Goal: Task Accomplishment & Management: Complete application form

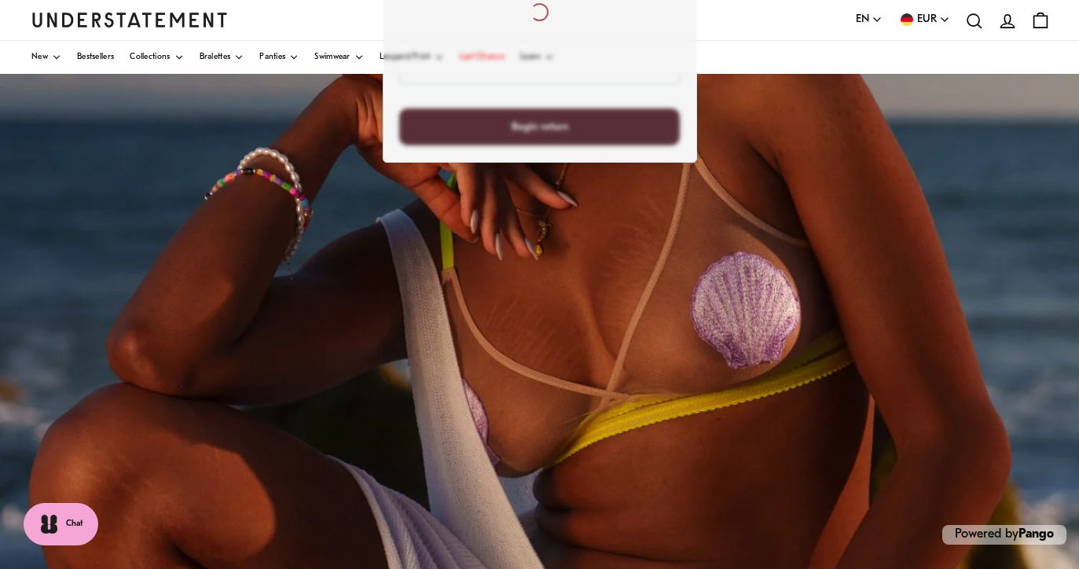
scroll to position [328, 0]
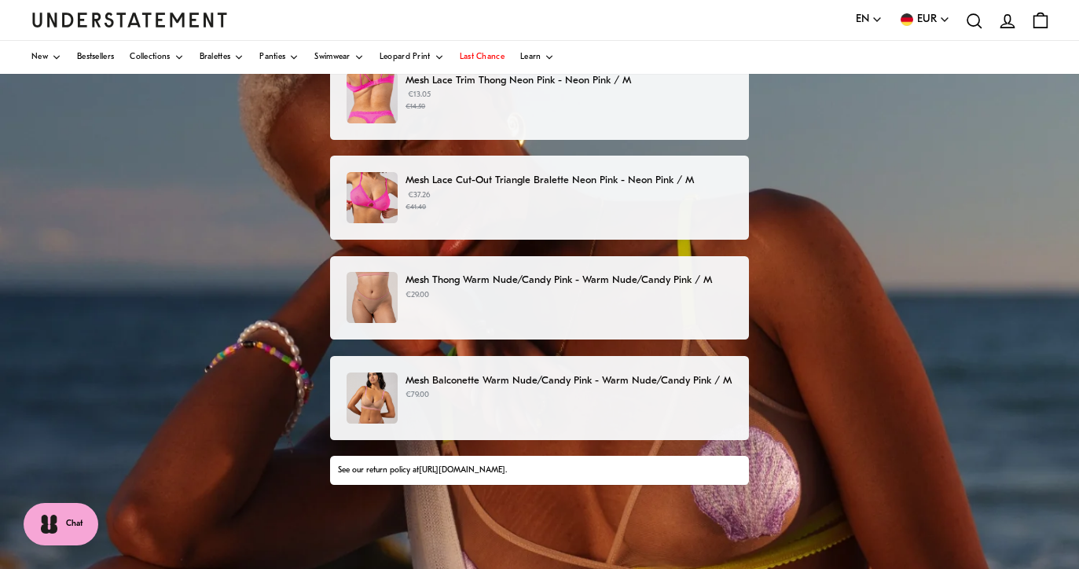
scroll to position [118, 0]
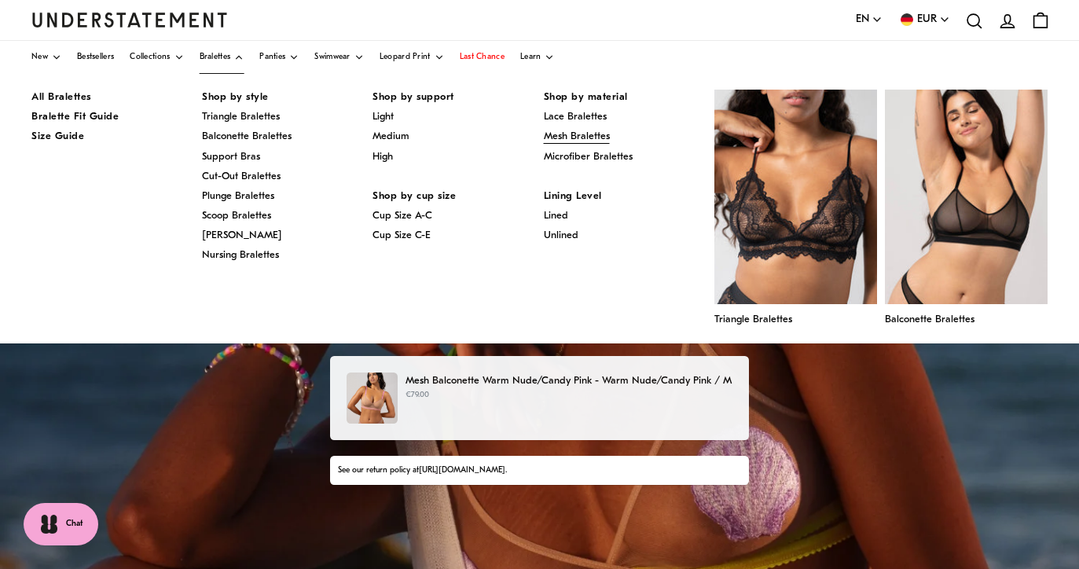
click at [594, 133] on span "Mesh Bralettes" at bounding box center [577, 136] width 66 height 10
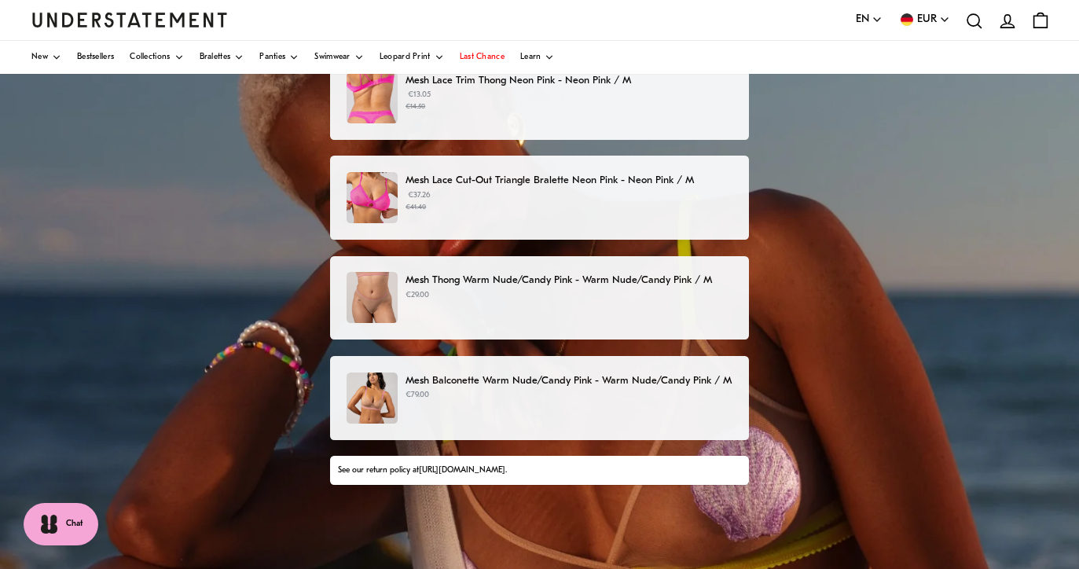
click at [561, 409] on div "Mesh Balconette Warm Nude/Candy Pink - Warm Nude/Candy Pink / M €79.00" at bounding box center [539, 397] width 386 height 51
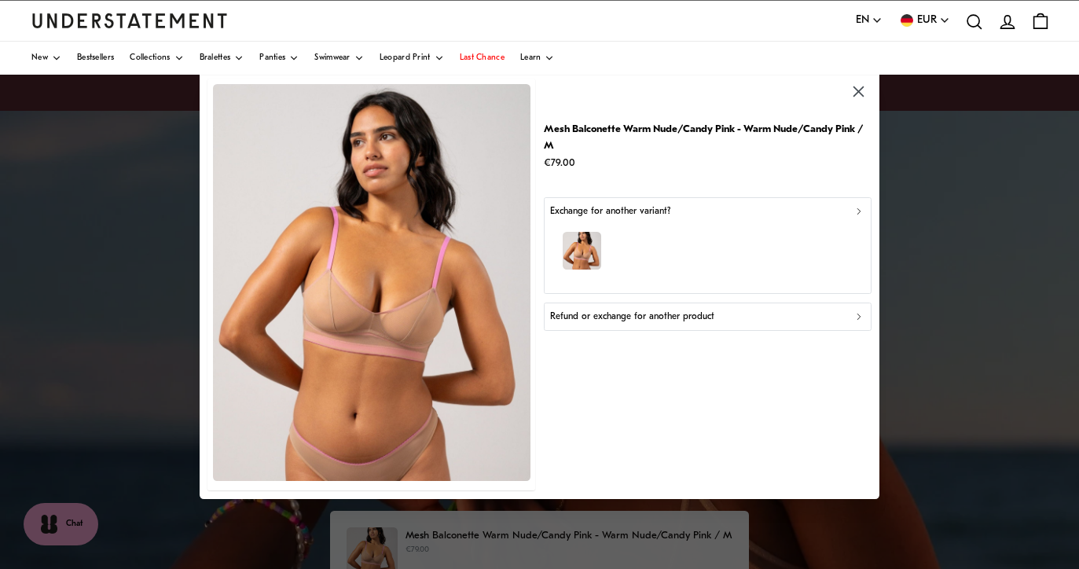
click at [656, 311] on p "Refund or exchange for another product" at bounding box center [632, 316] width 164 height 15
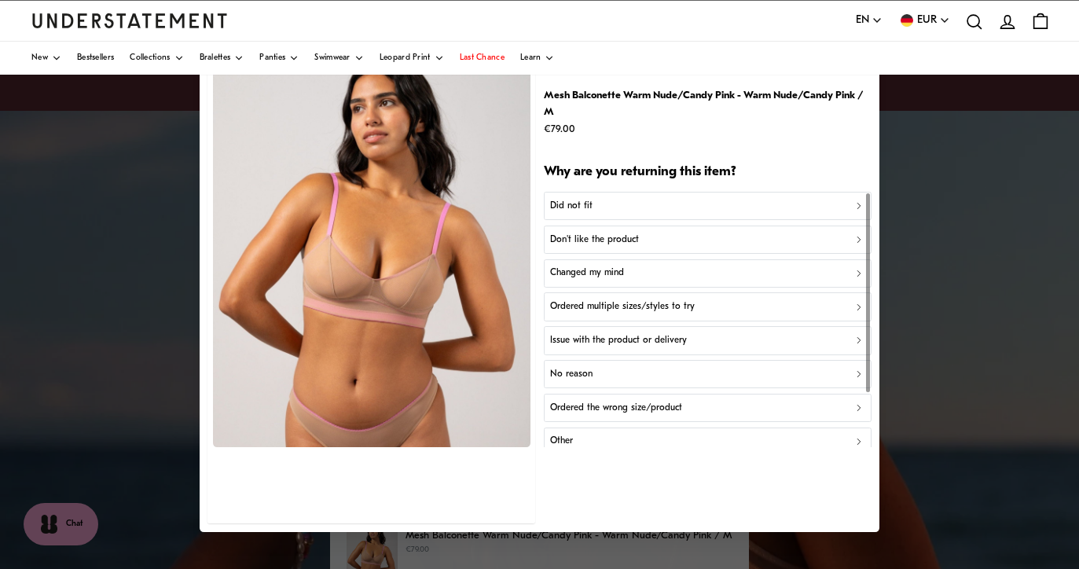
click at [653, 334] on p "Issue with the product or delivery" at bounding box center [618, 340] width 137 height 15
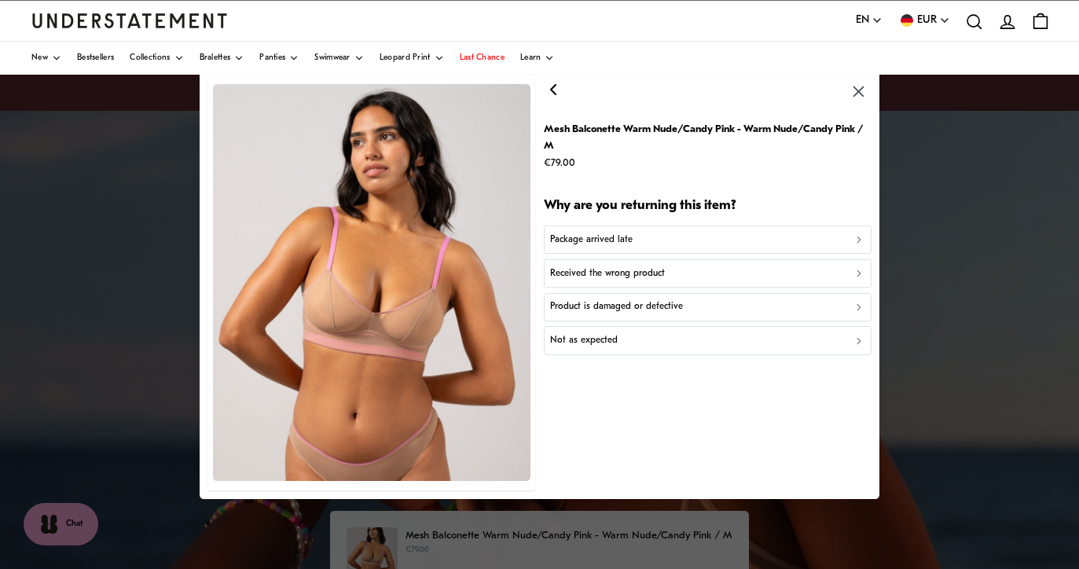
click at [647, 305] on p "Product is damaged or defective" at bounding box center [616, 306] width 133 height 15
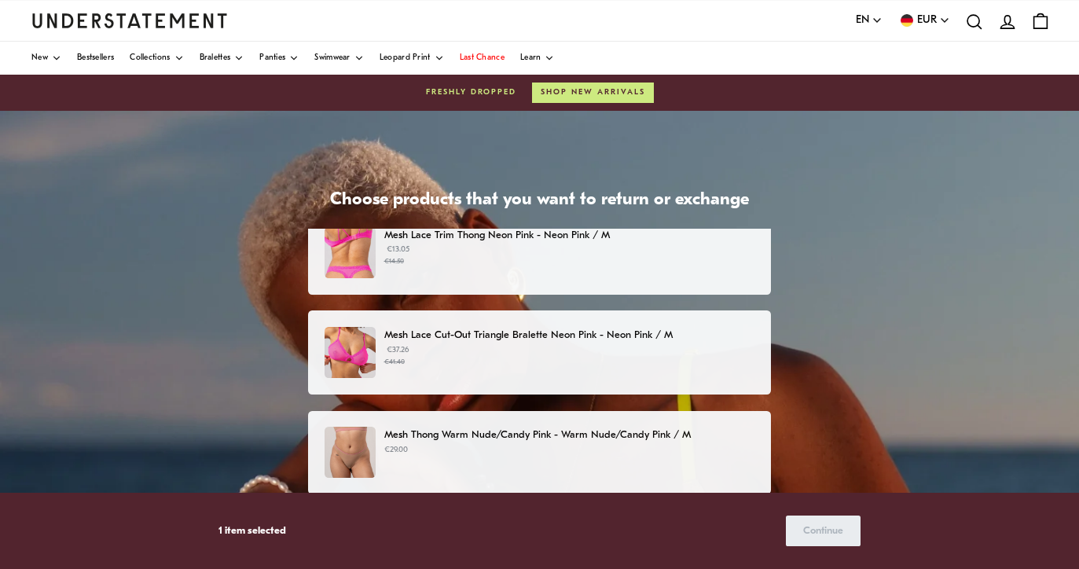
click at [604, 436] on p "Mesh Thong Warm Nude/Candy Pink - Warm Nude/Candy Pink / M" at bounding box center [569, 435] width 370 height 16
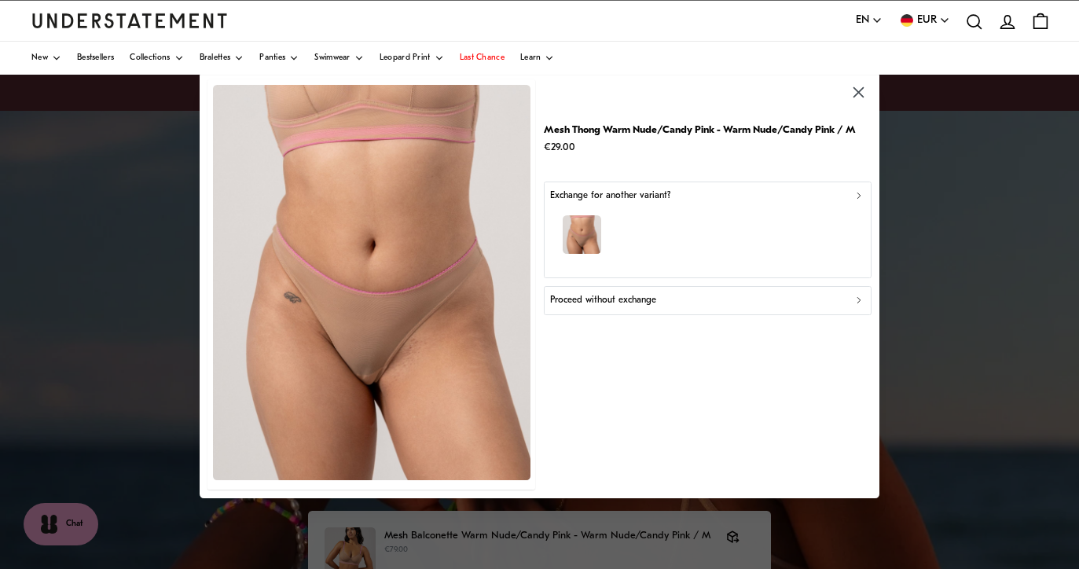
click at [607, 216] on div "button" at bounding box center [706, 237] width 313 height 68
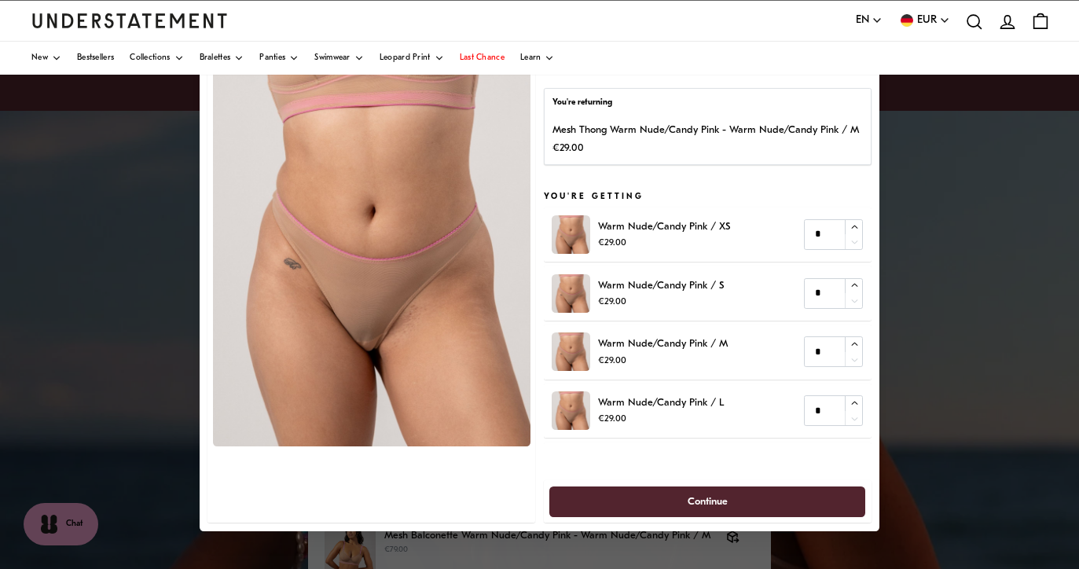
click at [1006, 155] on div at bounding box center [539, 284] width 1079 height 569
click at [990, 163] on div at bounding box center [539, 284] width 1079 height 569
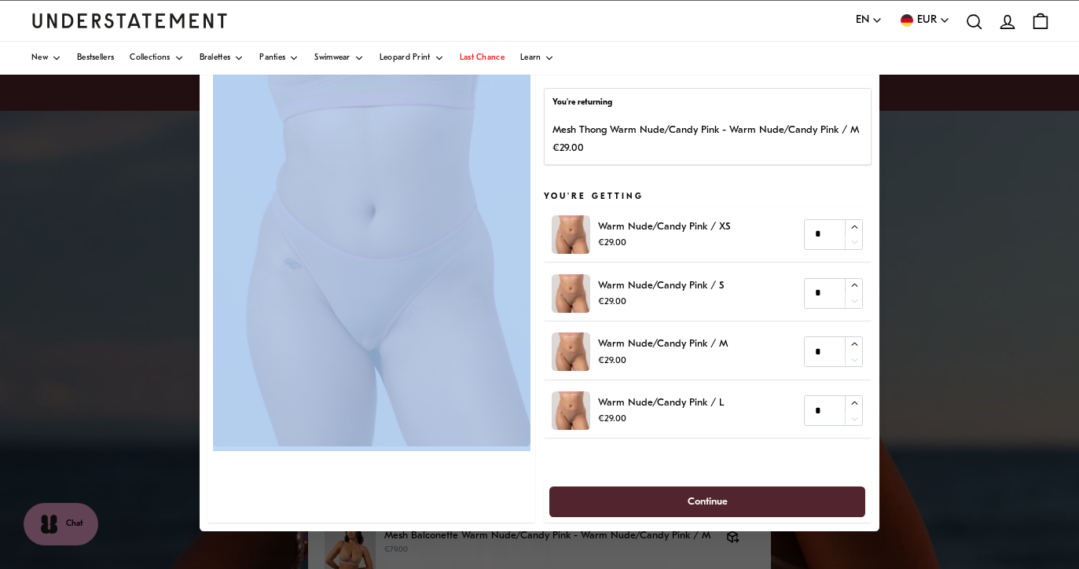
click at [990, 163] on div at bounding box center [539, 284] width 1079 height 569
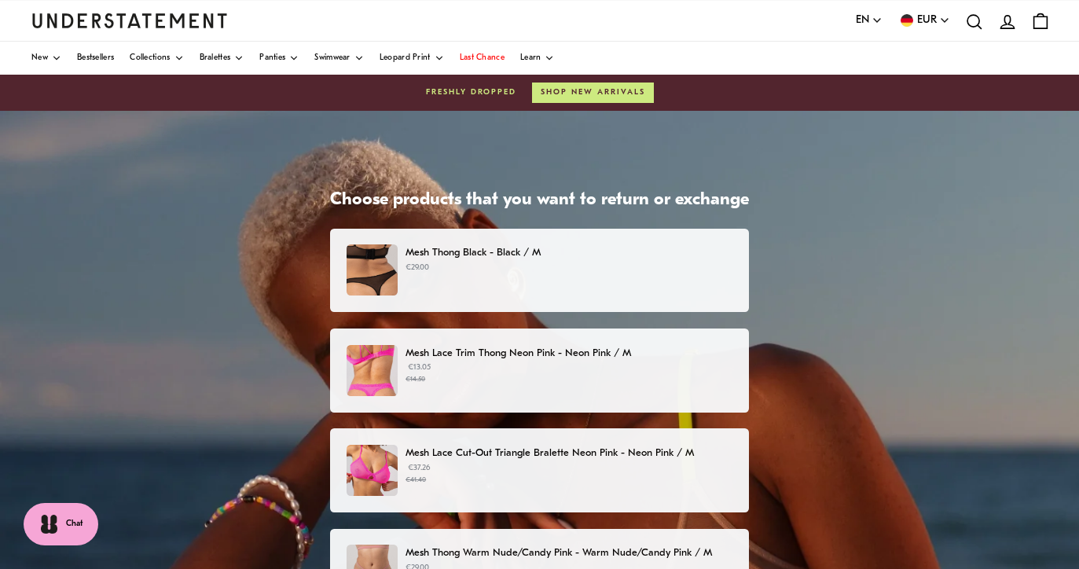
click at [544, 255] on p "Mesh Thong Black - Black / M" at bounding box center [568, 252] width 327 height 16
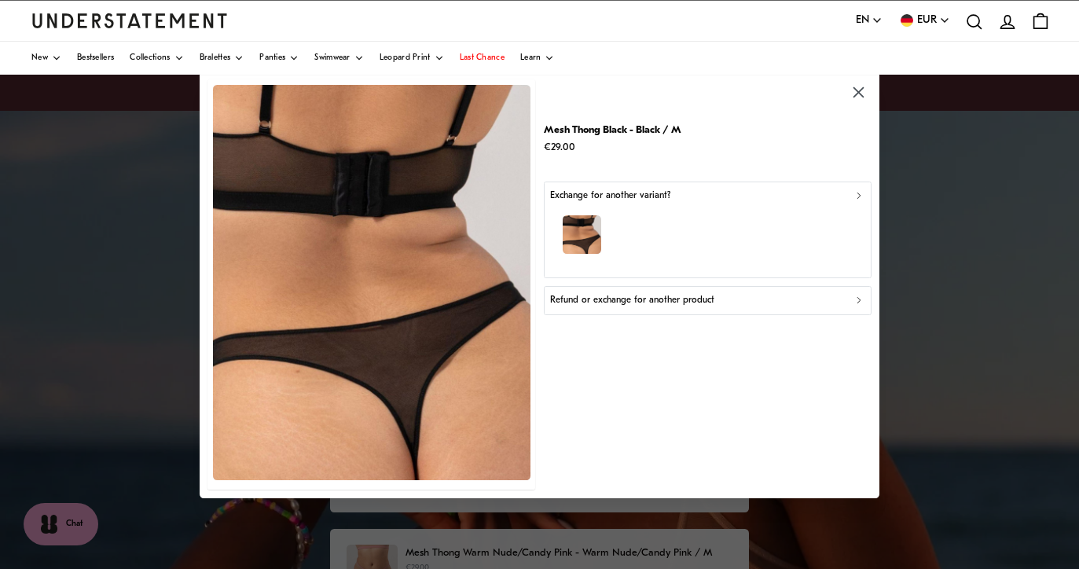
click at [625, 302] on p "Refund or exchange for another product" at bounding box center [632, 300] width 164 height 15
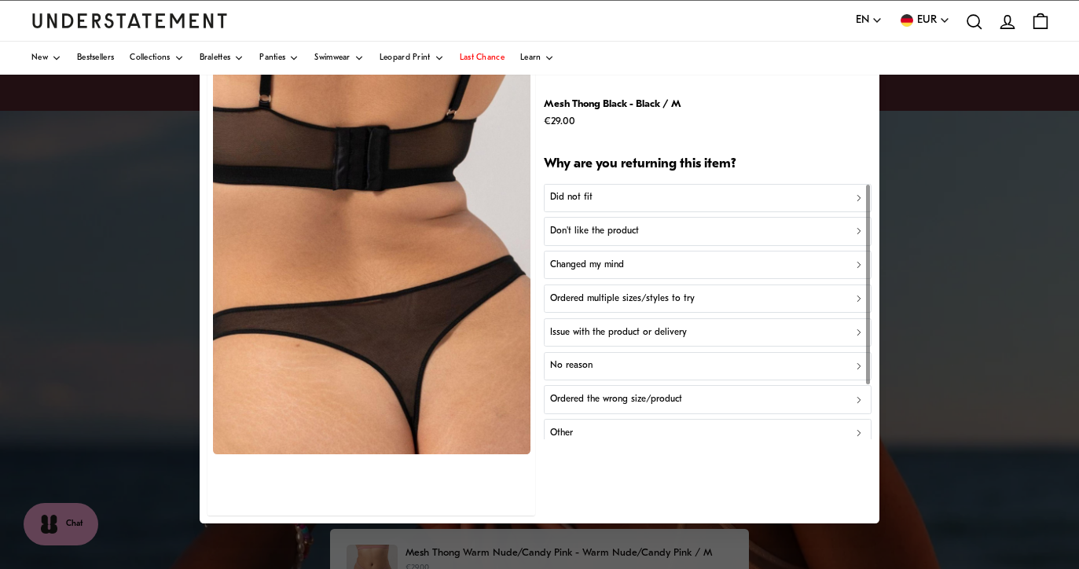
click at [581, 192] on p "Did not fit" at bounding box center [571, 197] width 42 height 15
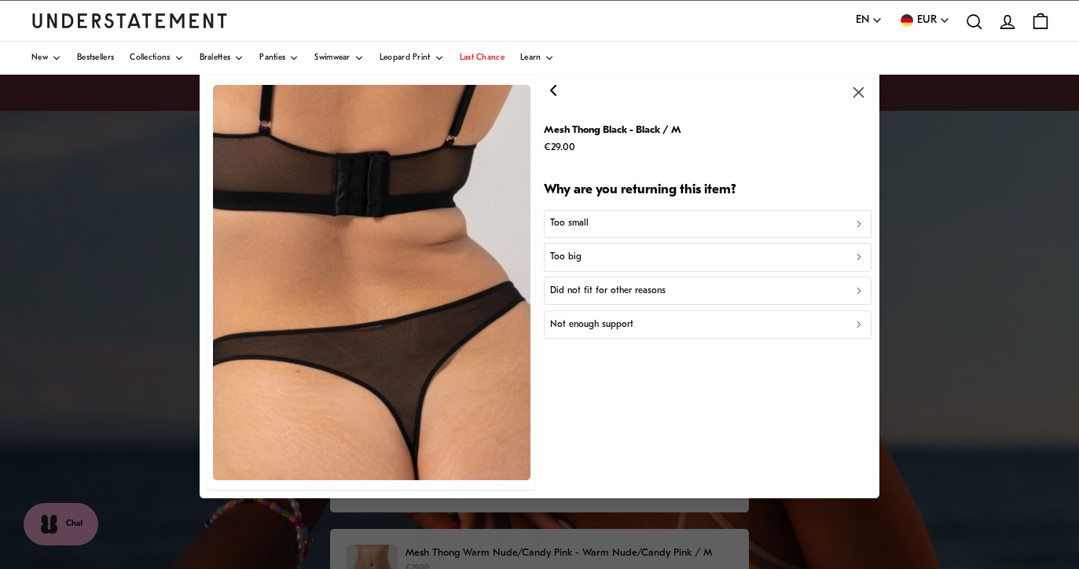
click at [575, 223] on p "Too small" at bounding box center [569, 223] width 38 height 15
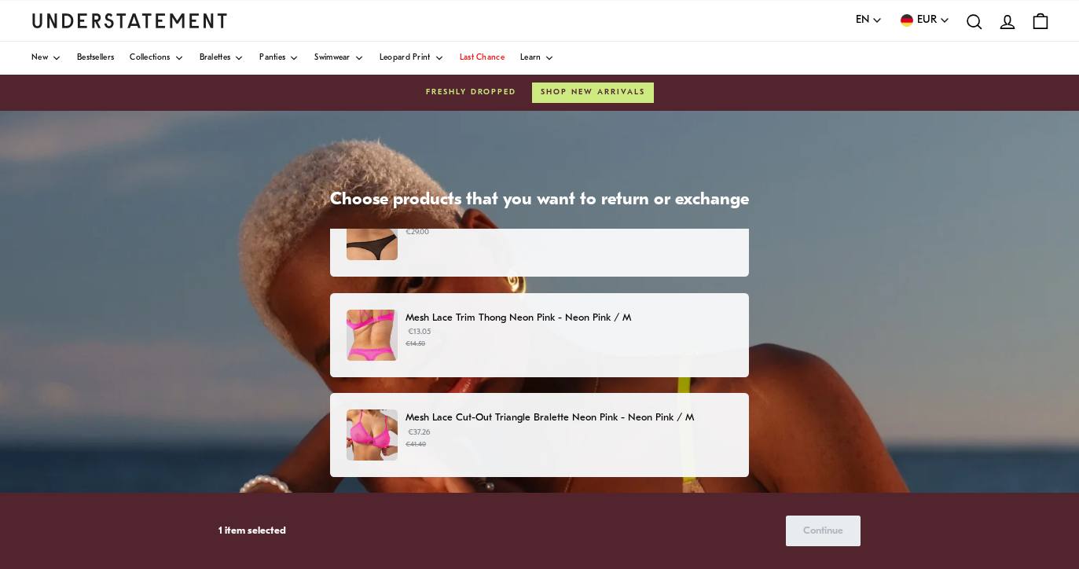
scroll to position [36, 0]
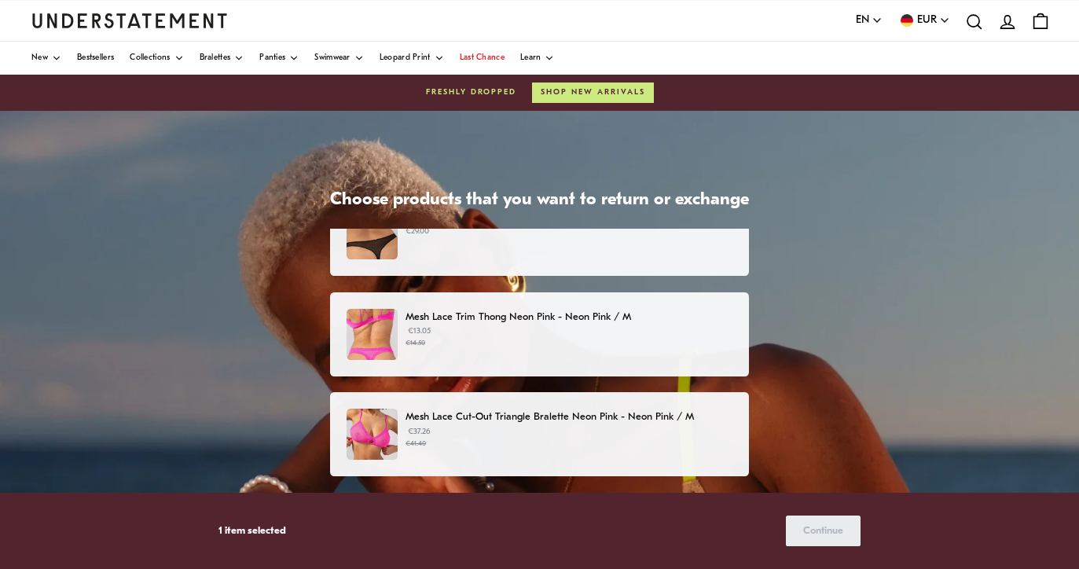
click at [515, 332] on p "€13.05 €14.50" at bounding box center [568, 337] width 327 height 24
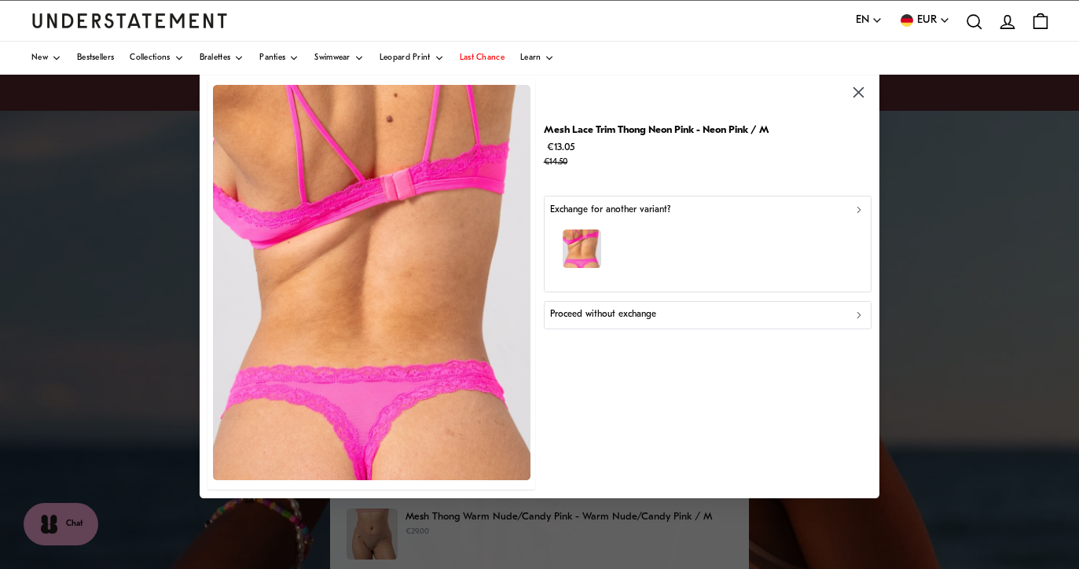
click at [614, 320] on p "Proceed without exchange" at bounding box center [603, 314] width 106 height 15
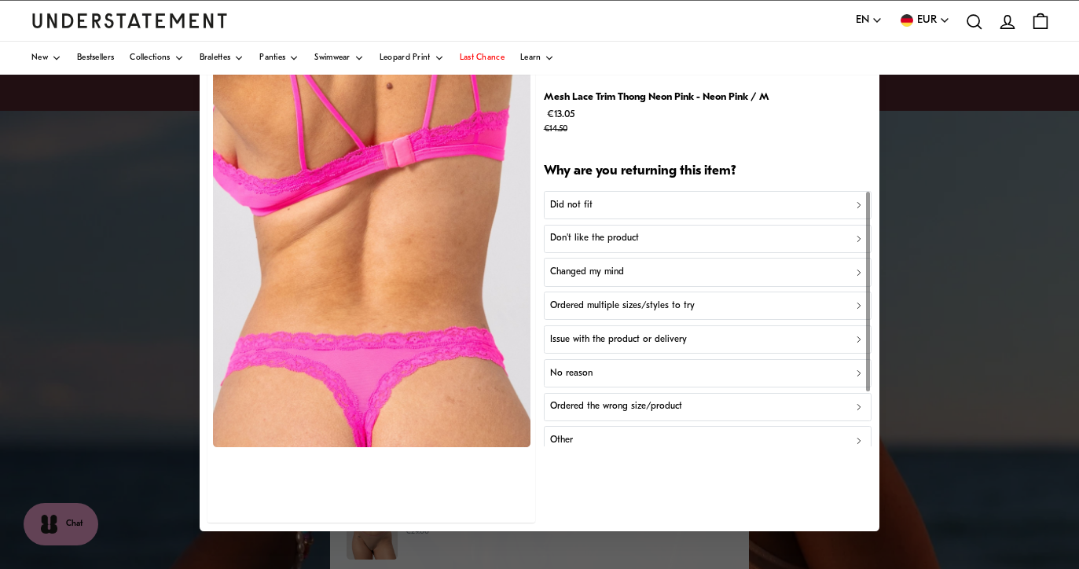
click at [596, 207] on div "Did not fit" at bounding box center [706, 204] width 313 height 15
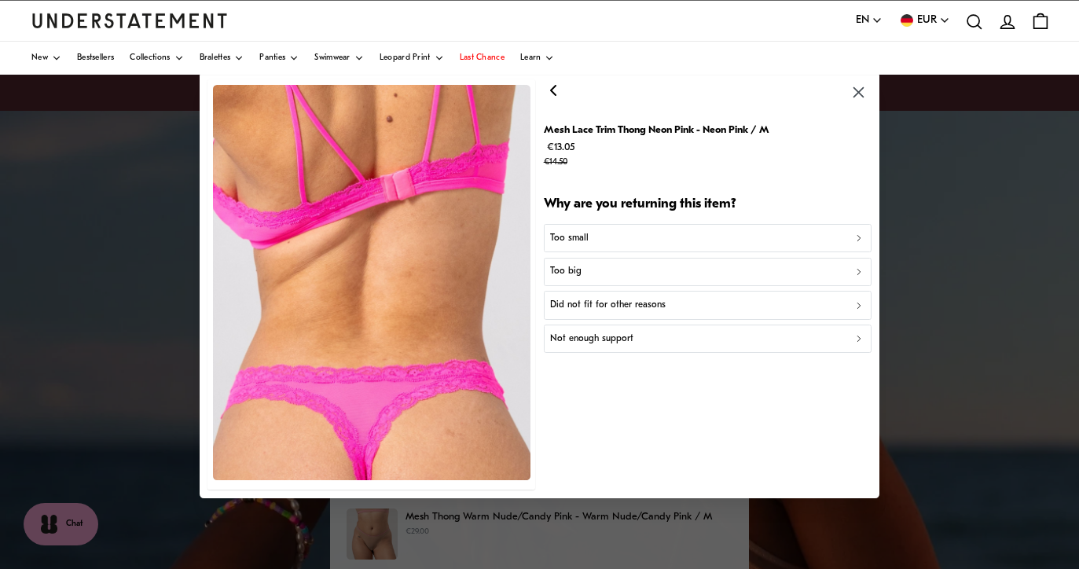
click at [577, 231] on p "Too small" at bounding box center [569, 237] width 38 height 15
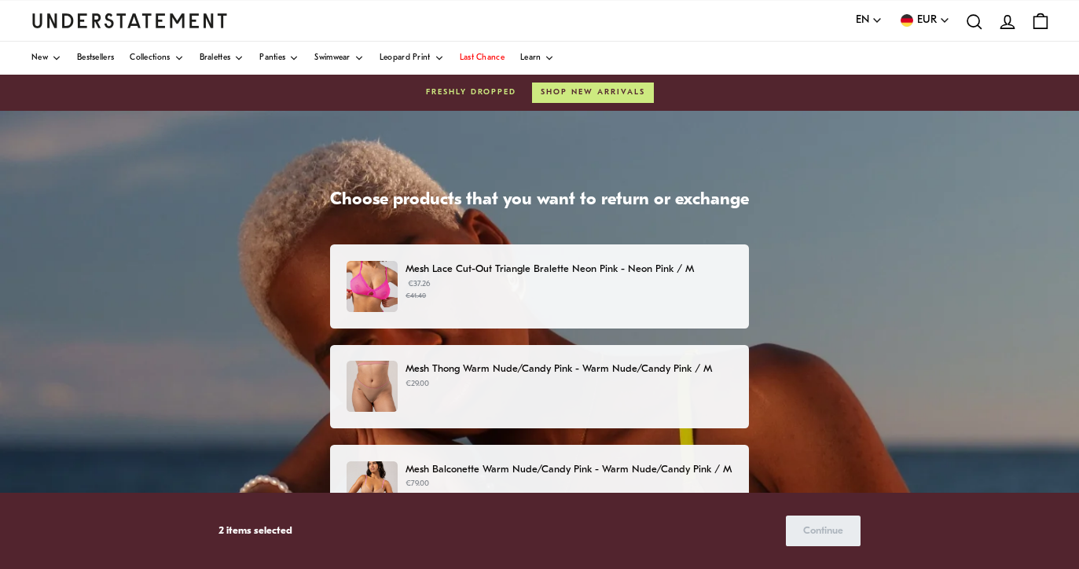
scroll to position [189, 0]
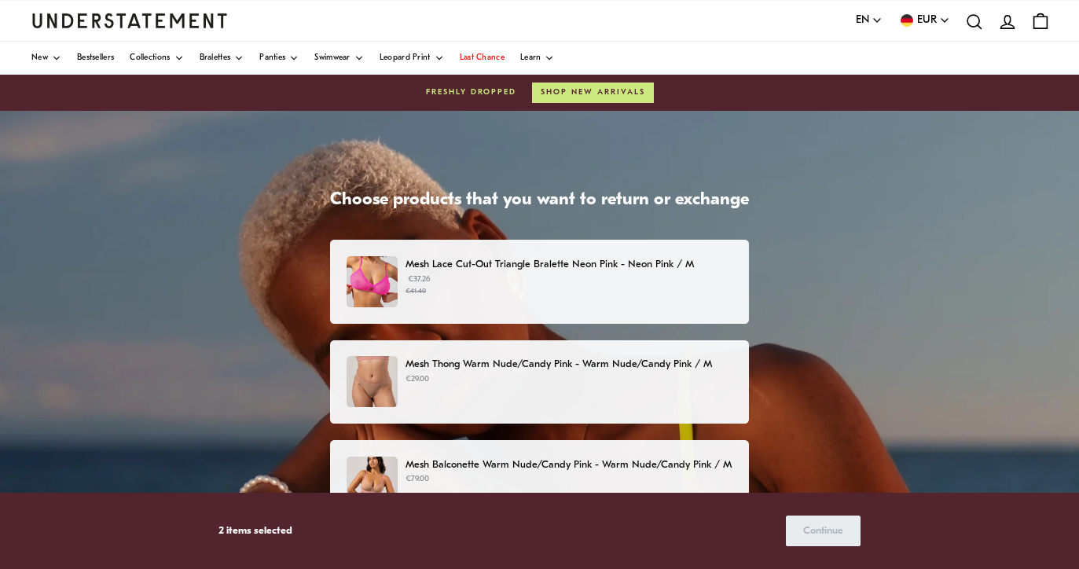
click at [580, 380] on p "€29.00" at bounding box center [568, 379] width 327 height 13
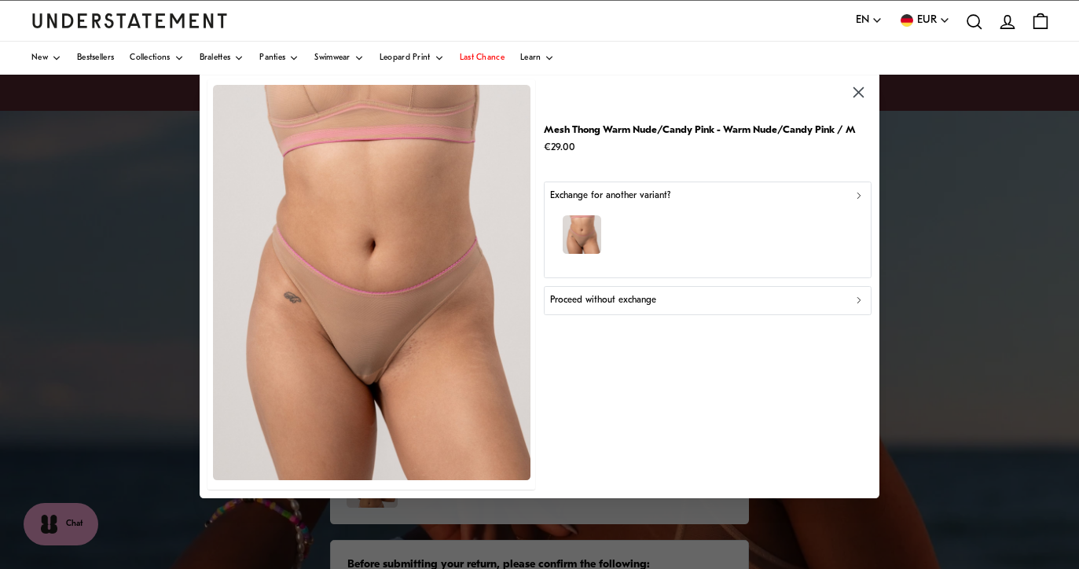
click at [603, 303] on p "Proceed without exchange" at bounding box center [603, 300] width 106 height 15
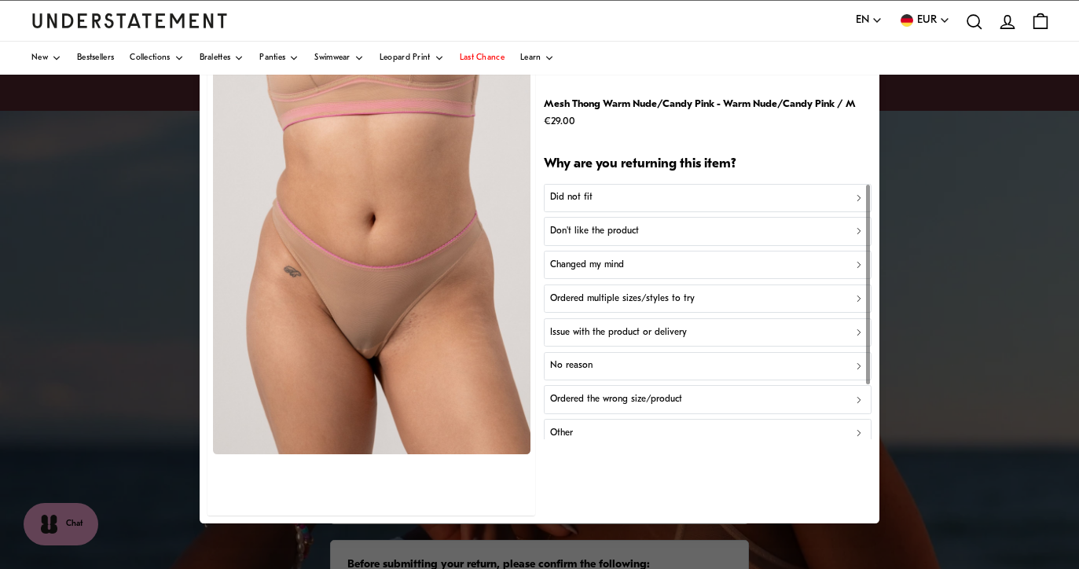
click at [587, 192] on p "Did not fit" at bounding box center [571, 197] width 42 height 15
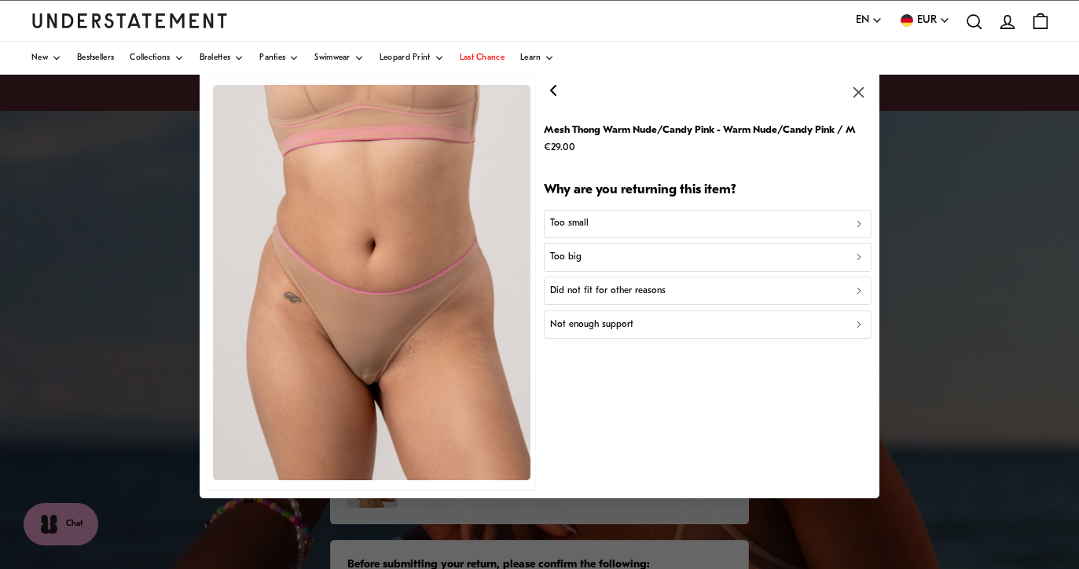
click at [583, 225] on p "Too small" at bounding box center [569, 223] width 38 height 15
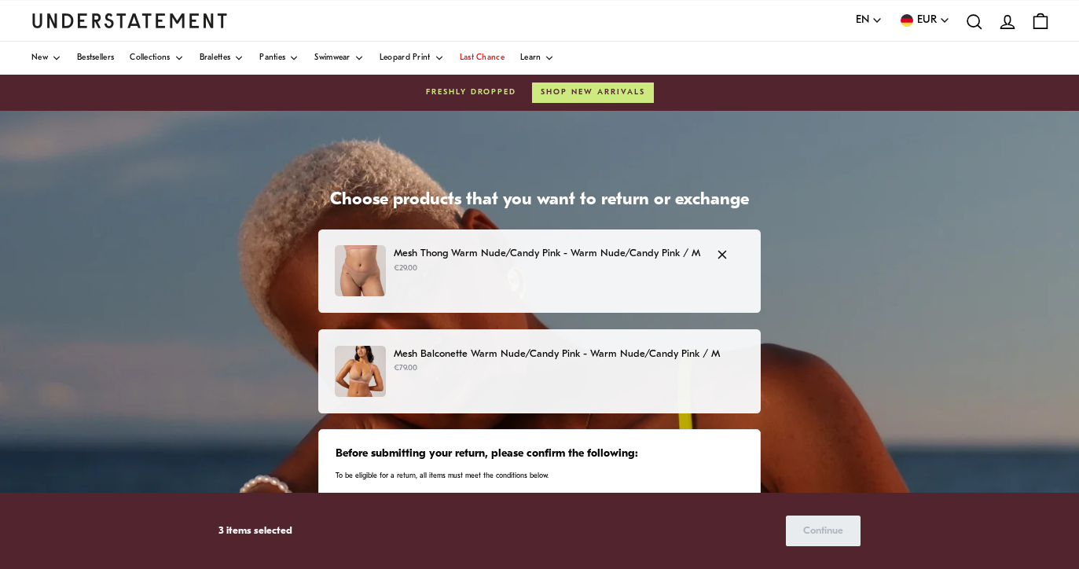
scroll to position [306, 0]
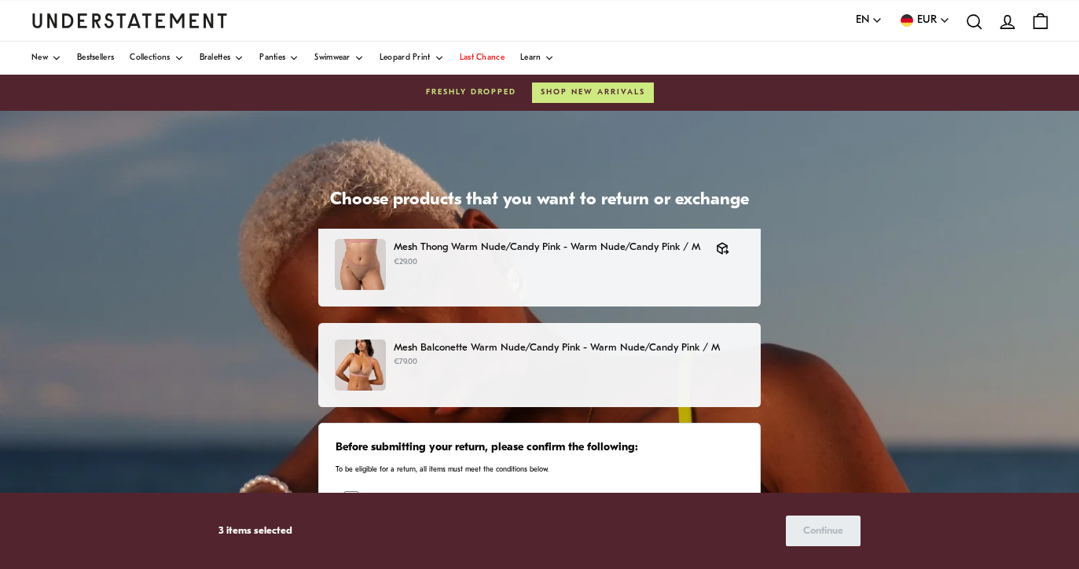
click at [572, 351] on p "Mesh Balconette Warm Nude/Candy Pink - Warm Nude/Candy Pink / M" at bounding box center [569, 347] width 350 height 16
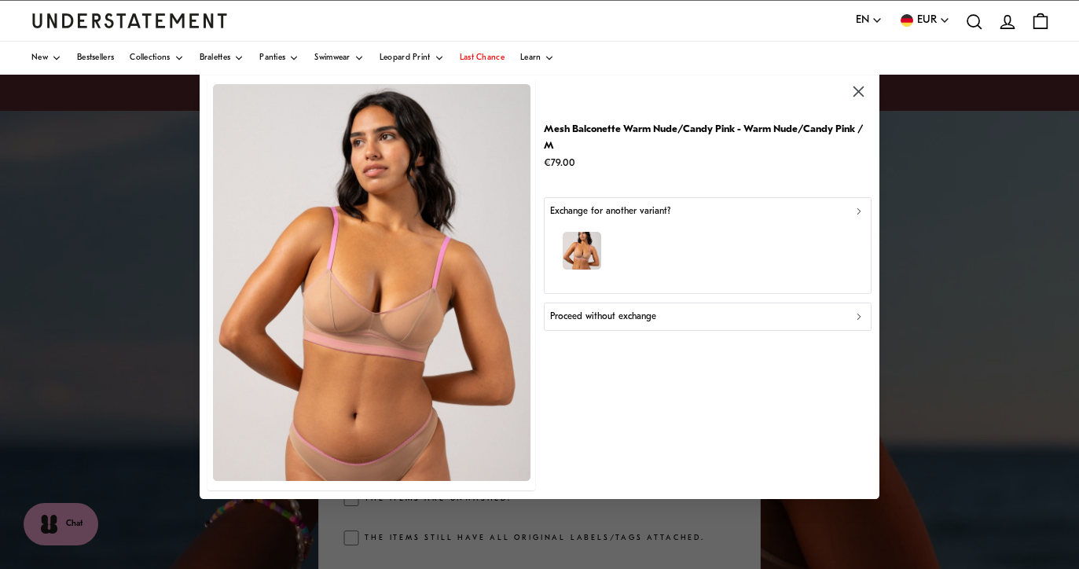
click at [596, 316] on p "Proceed without exchange" at bounding box center [603, 316] width 106 height 15
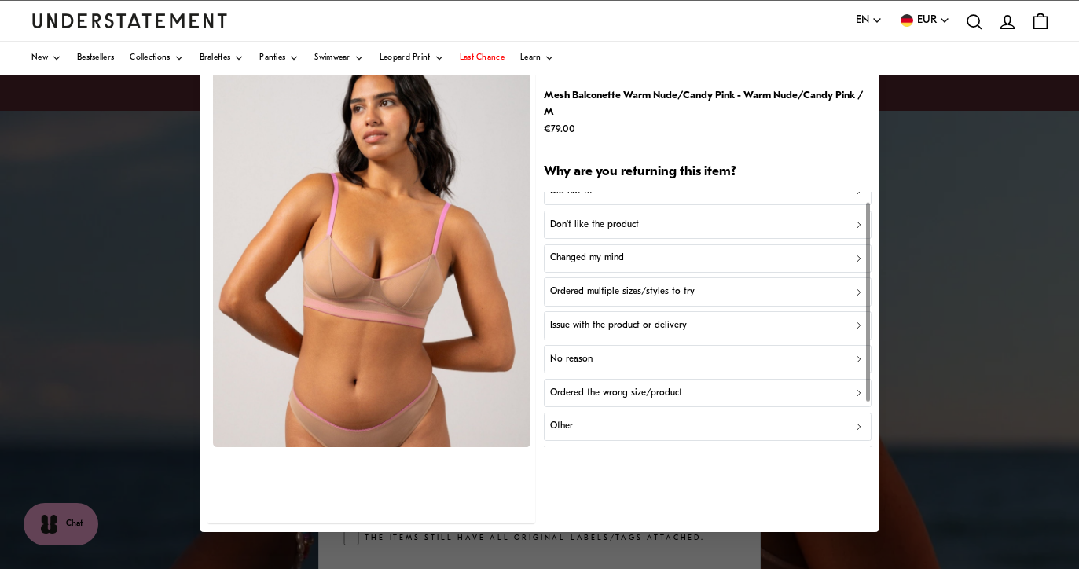
scroll to position [16, 0]
click at [588, 324] on p "Issue with the product or delivery" at bounding box center [618, 324] width 137 height 15
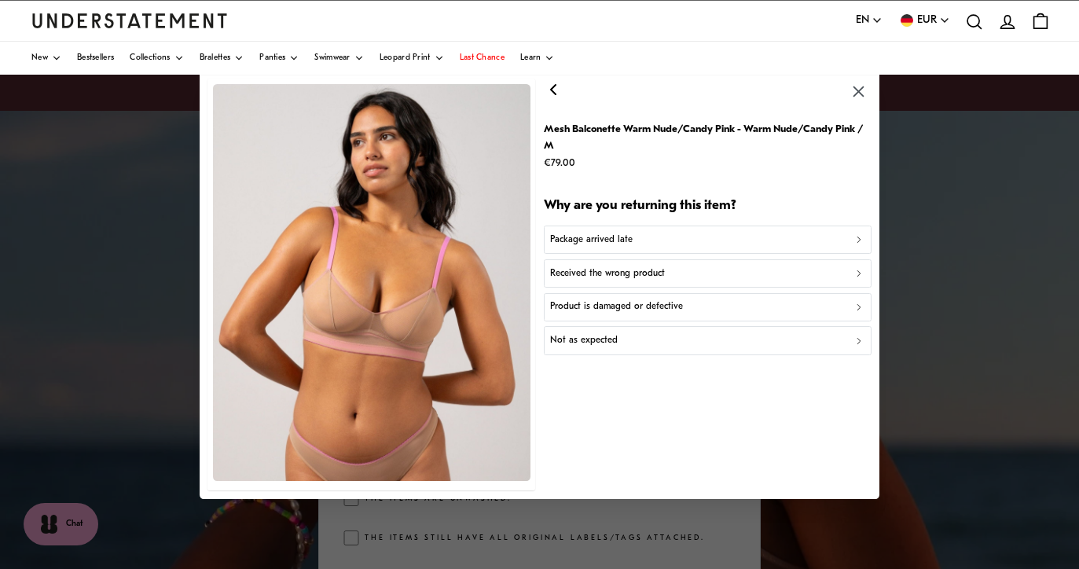
click at [584, 309] on p "Product is damaged or defective" at bounding box center [616, 306] width 133 height 15
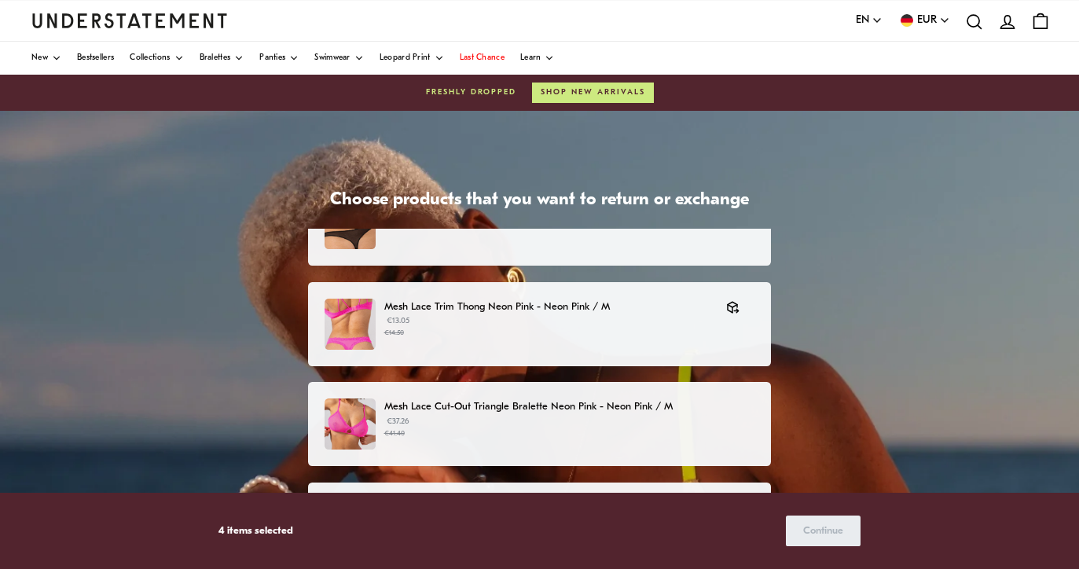
scroll to position [48, 0]
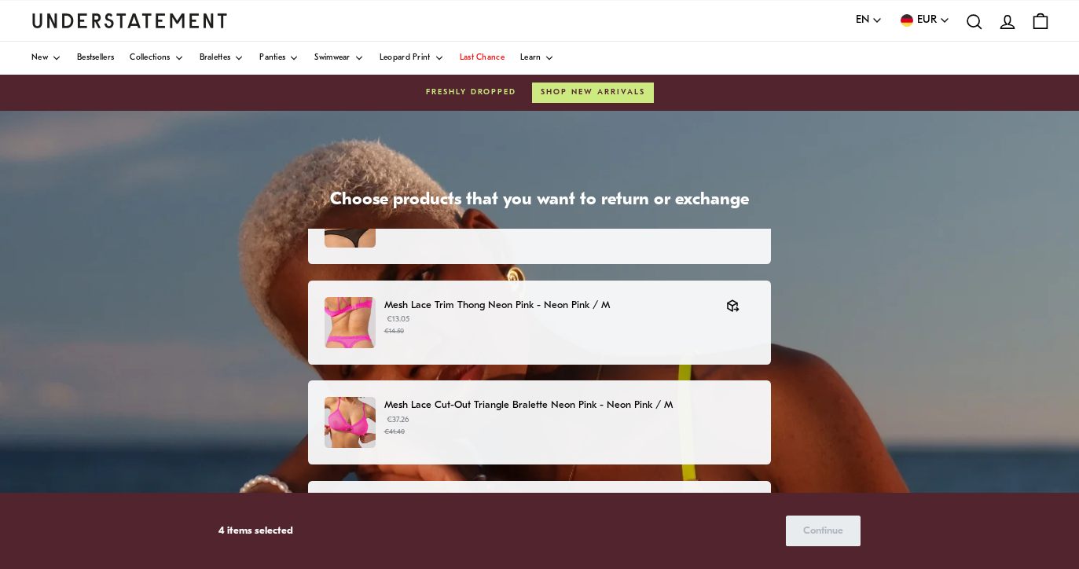
click at [535, 410] on p "Mesh Lace Cut-Out Triangle Bralette Neon Pink - Neon Pink / M" at bounding box center [569, 405] width 370 height 16
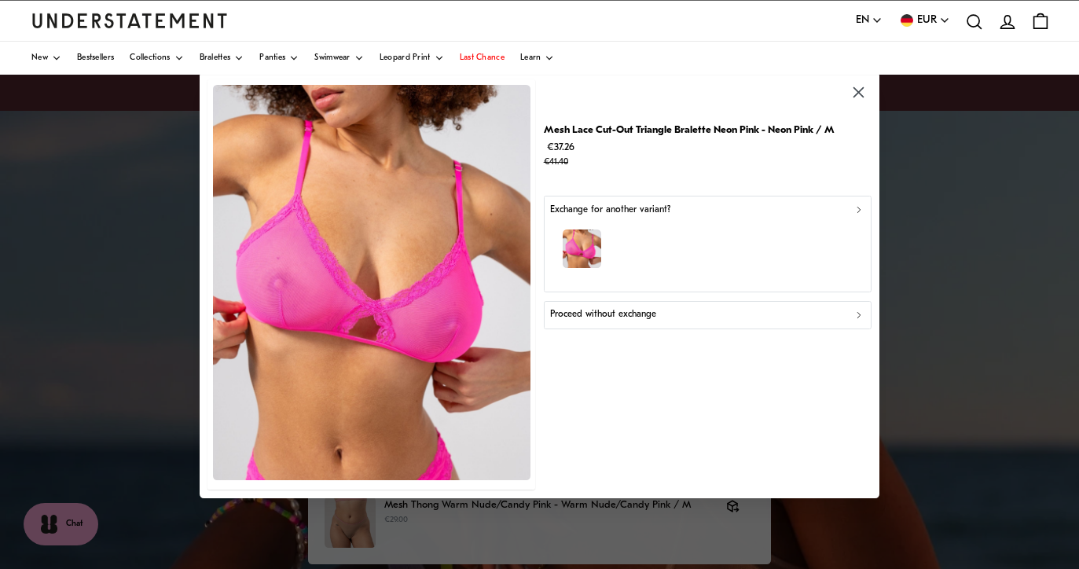
click at [618, 317] on p "Proceed without exchange" at bounding box center [603, 314] width 106 height 15
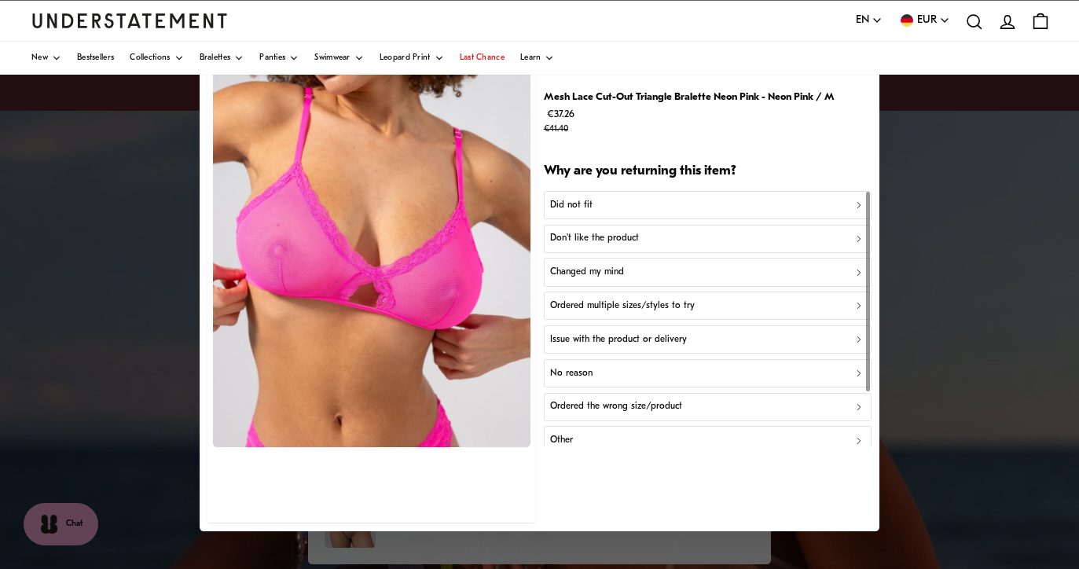
click at [614, 303] on p "Ordered multiple sizes/styles to try" at bounding box center [622, 306] width 145 height 15
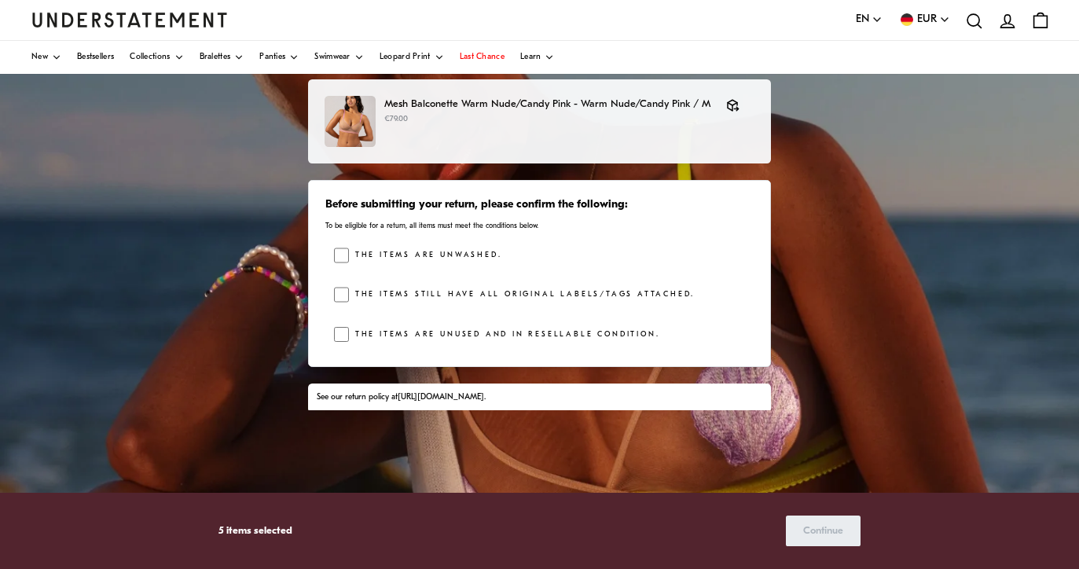
scroll to position [320, 0]
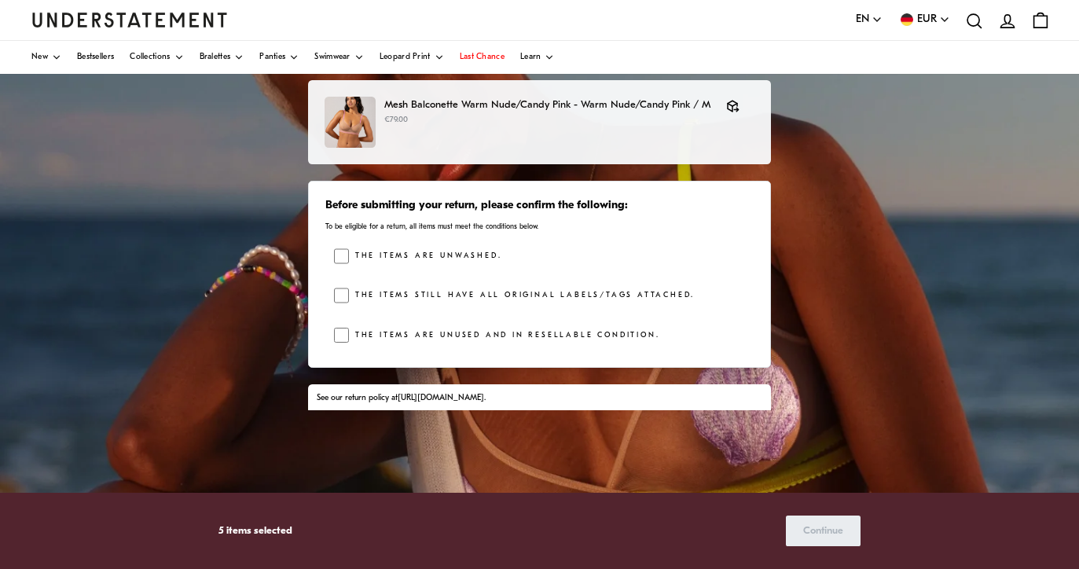
click at [471, 251] on label "The items are unwashed." at bounding box center [425, 256] width 152 height 16
click at [478, 292] on label "The items still have all original labels/tags attached." at bounding box center [522, 296] width 346 height 16
click at [473, 329] on label "The items are unused and in resellable condition." at bounding box center [504, 336] width 310 height 16
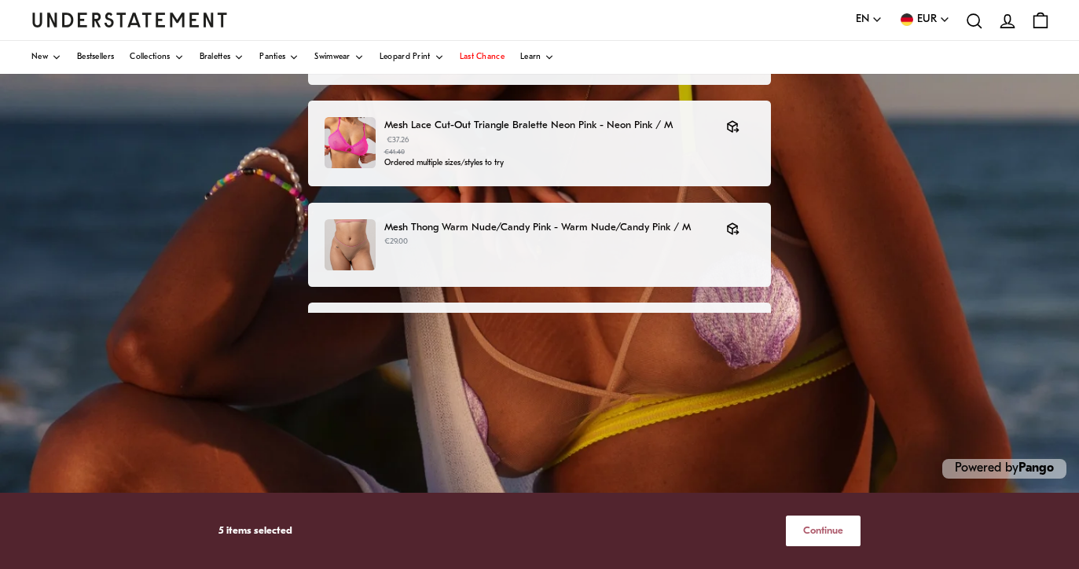
scroll to position [328, 0]
click at [815, 533] on span "Continue" at bounding box center [823, 530] width 40 height 29
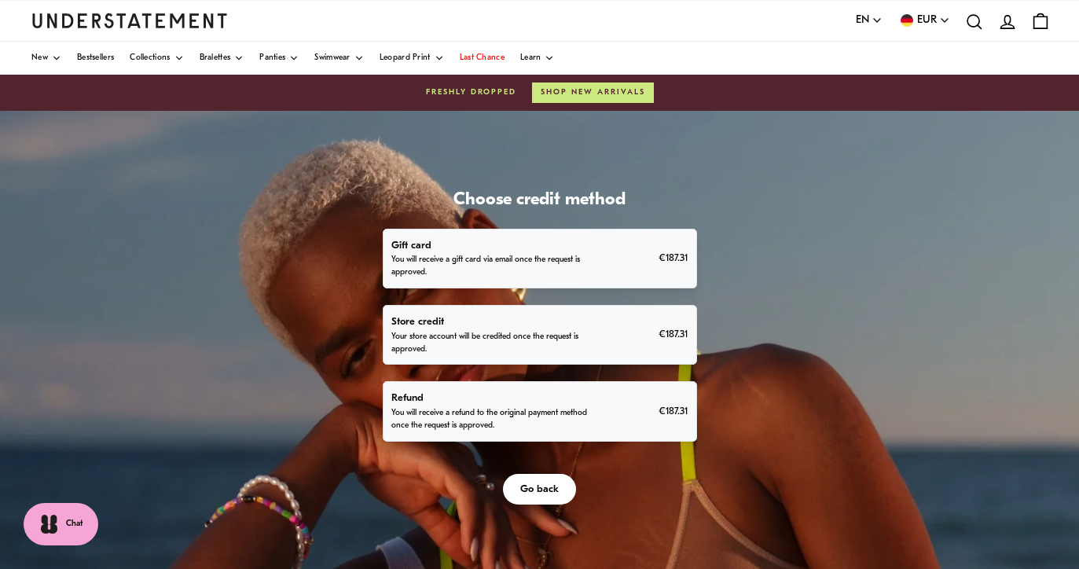
click at [687, 432] on div "Refund You will receive a refund to the original payment method once the reques…" at bounding box center [539, 411] width 296 height 42
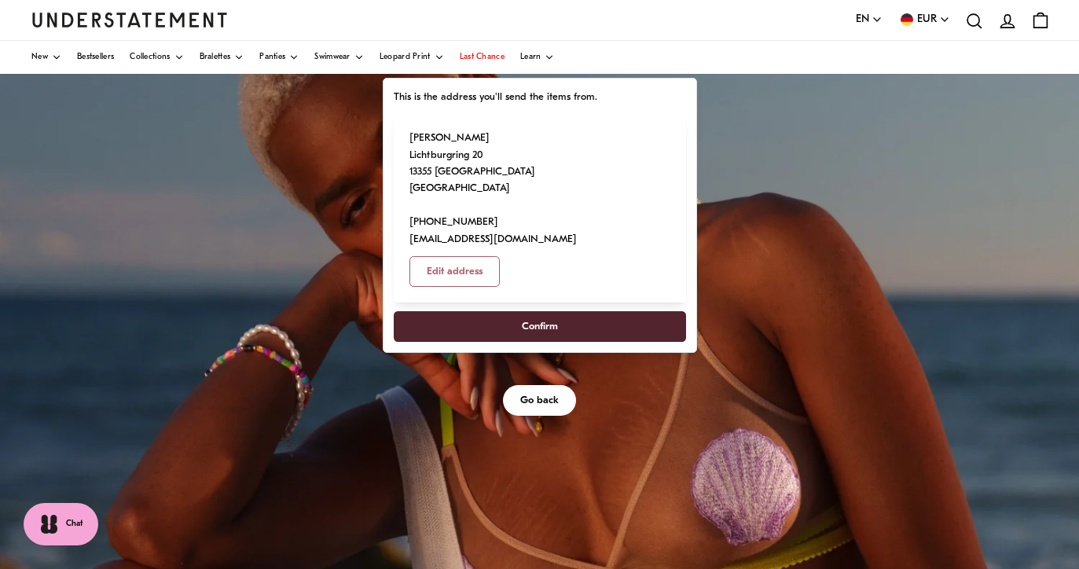
scroll to position [119, 0]
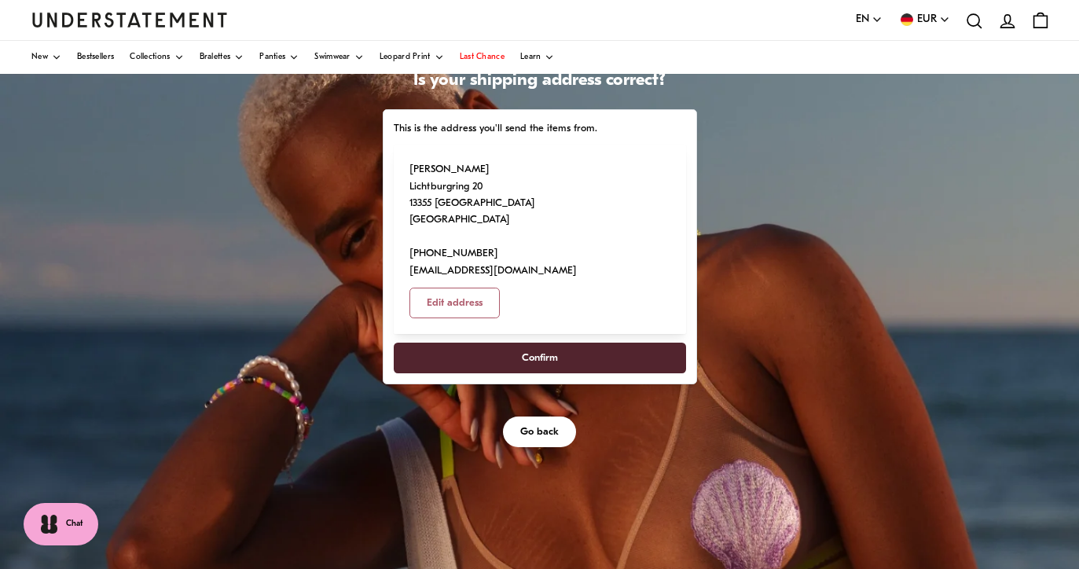
click at [668, 372] on span "Confirm" at bounding box center [539, 357] width 258 height 29
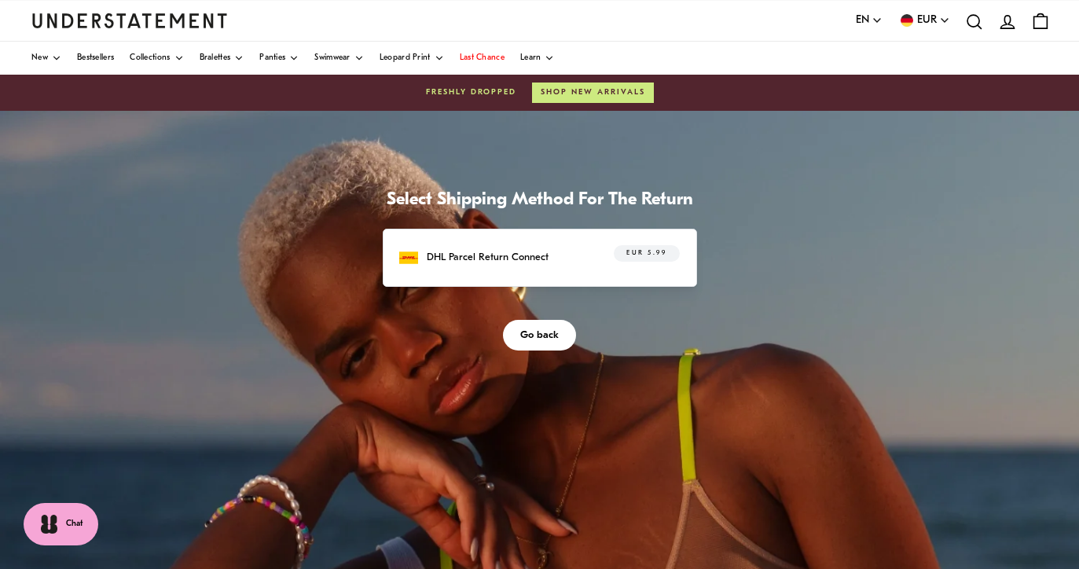
click at [679, 269] on div "DHL Parcel Return Connect EUR 5.99" at bounding box center [539, 257] width 280 height 24
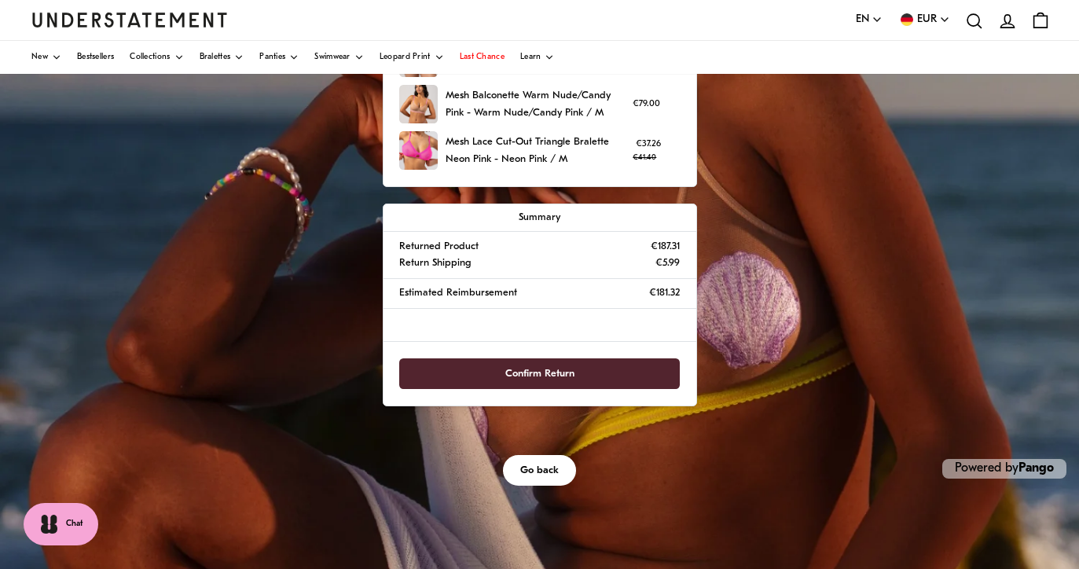
scroll to position [332, 0]
click at [574, 388] on span "Confirm Return" at bounding box center [539, 373] width 69 height 29
